Goal: Task Accomplishment & Management: Manage account settings

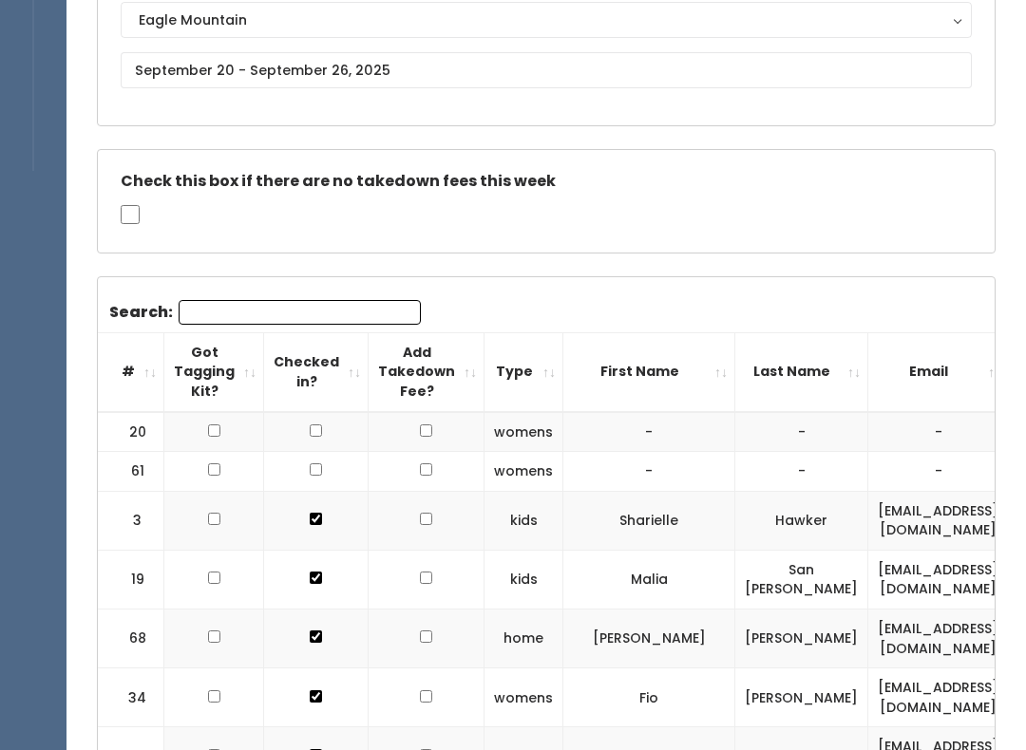
click at [123, 206] on input "checkbox" at bounding box center [130, 214] width 19 height 19
checkbox input "true"
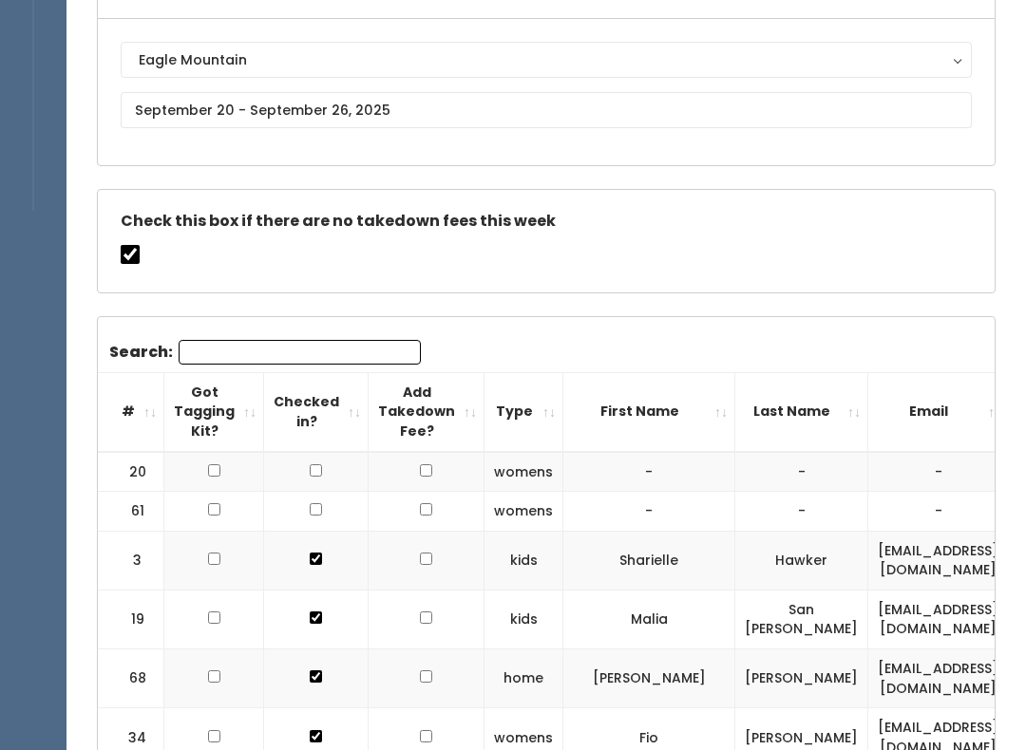
scroll to position [103, 0]
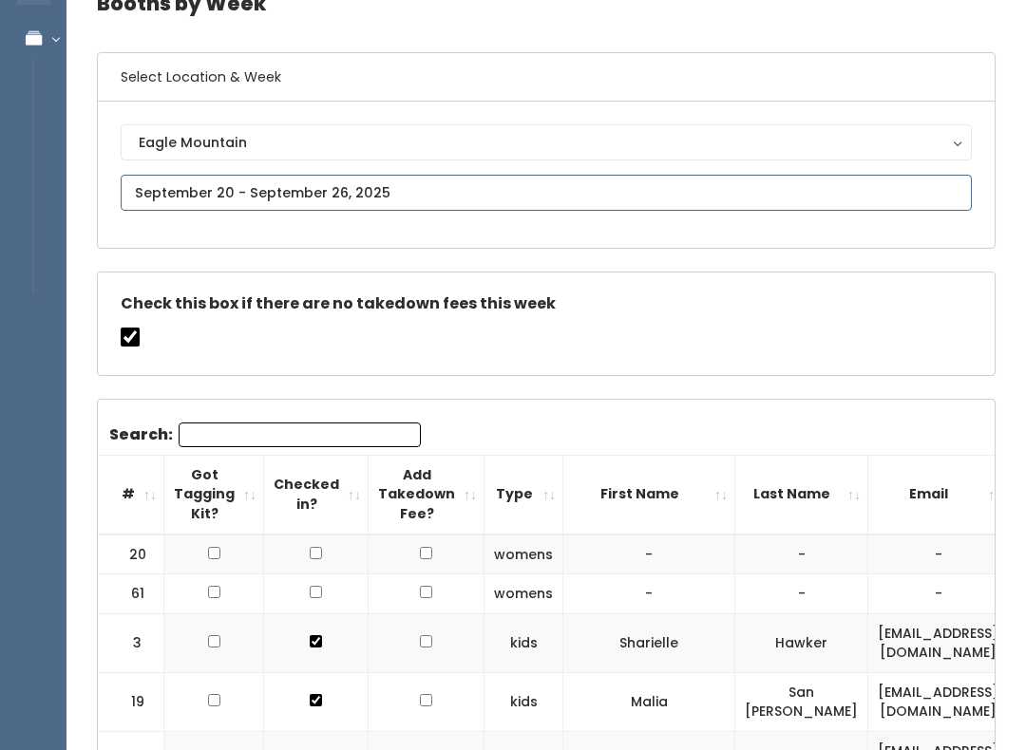
click at [495, 197] on input "text" at bounding box center [546, 193] width 851 height 36
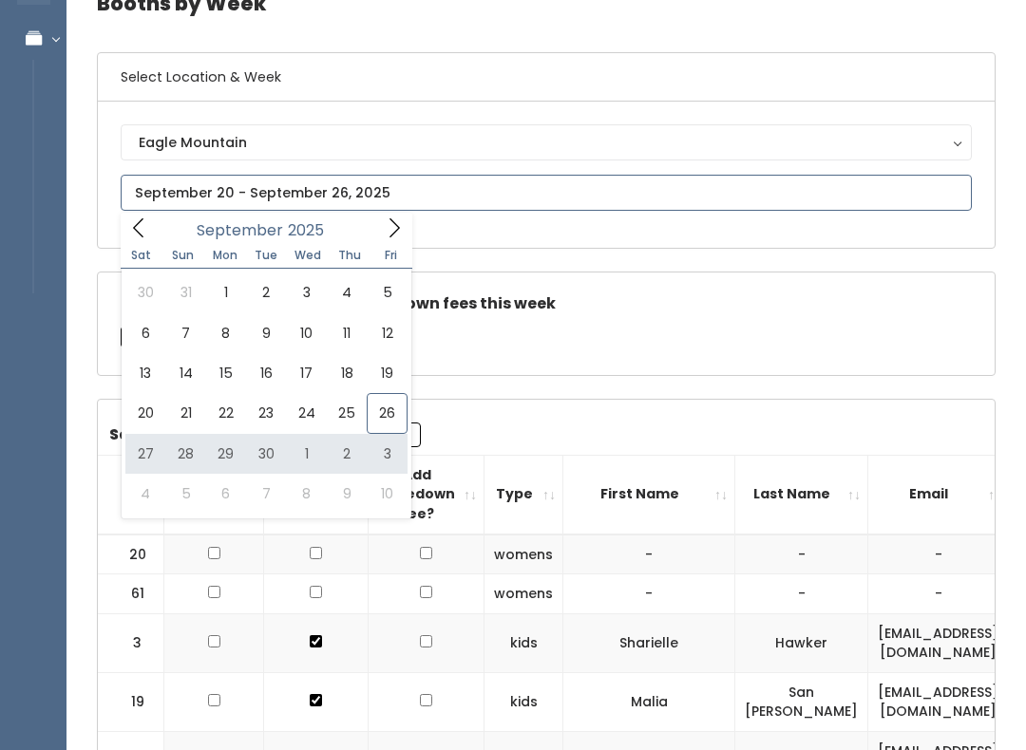
type input "September 27 to October 3"
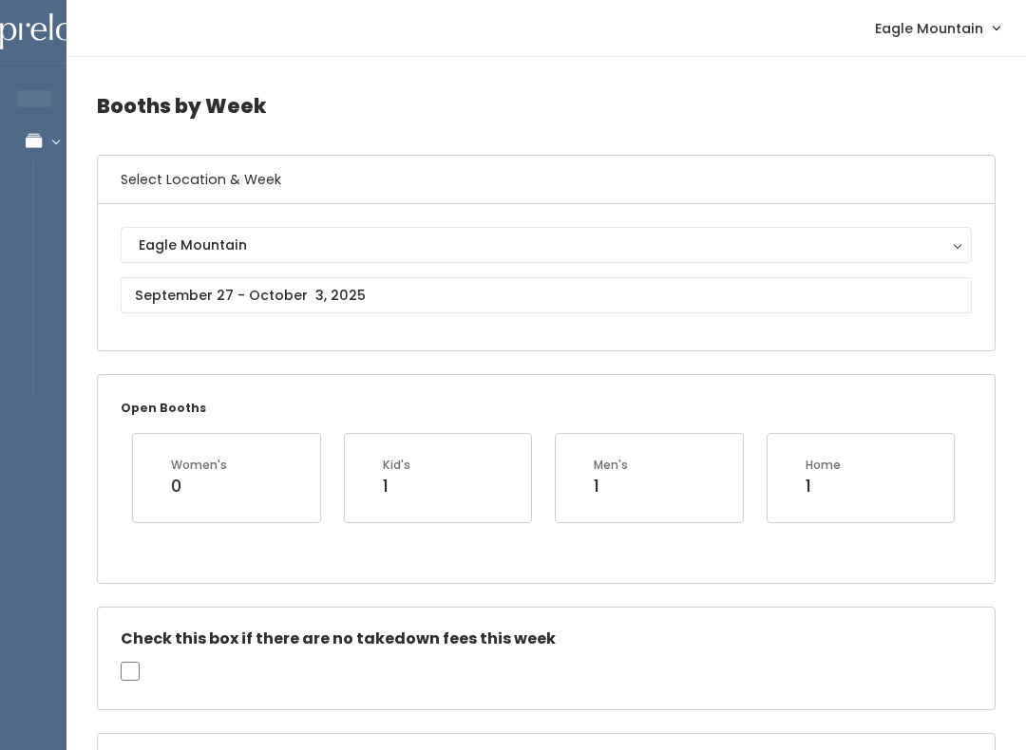
click at [357, 242] on div "Eagle Mountain" at bounding box center [546, 245] width 815 height 21
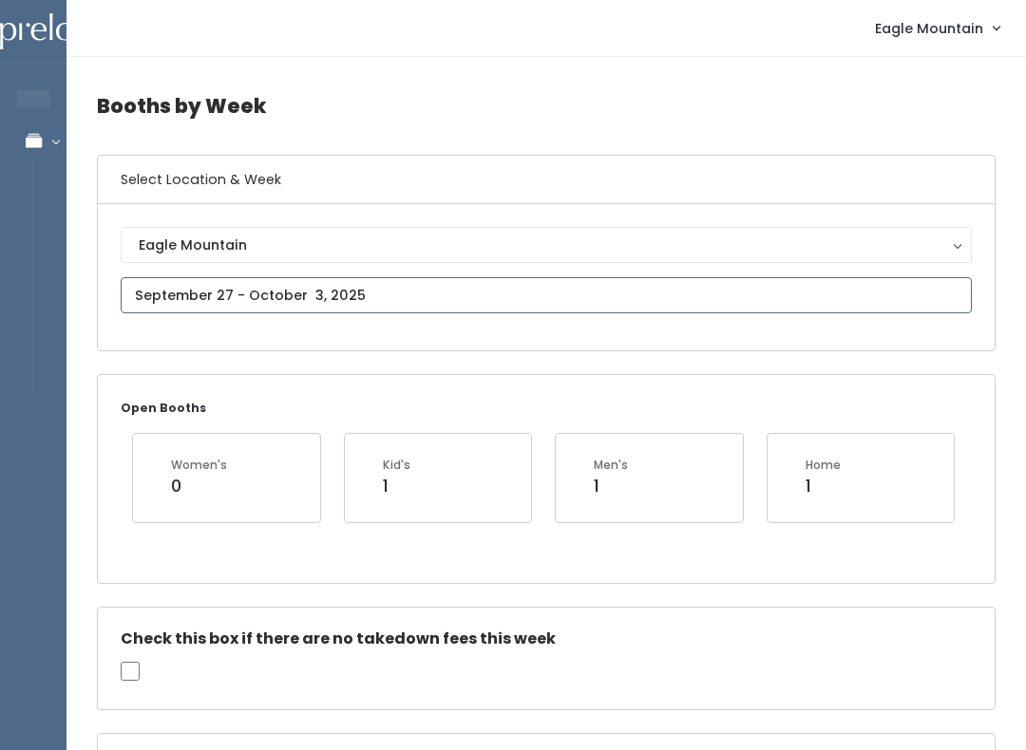
click at [332, 290] on input "text" at bounding box center [546, 295] width 851 height 36
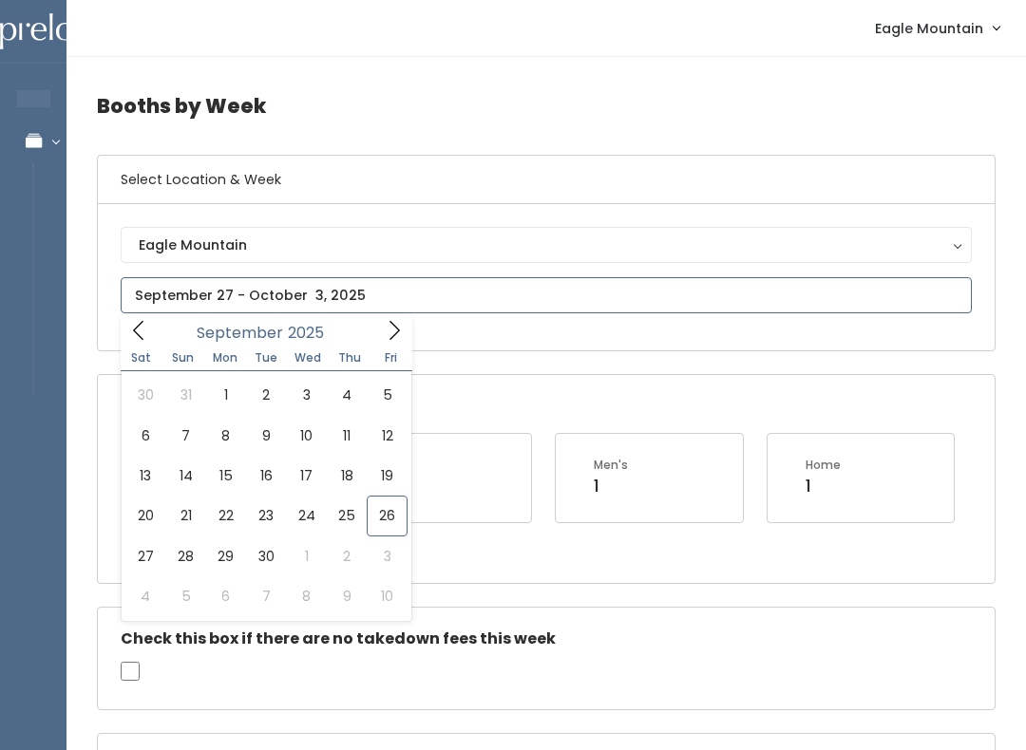
type input "[DATE] to [DATE]"
